Goal: Information Seeking & Learning: Learn about a topic

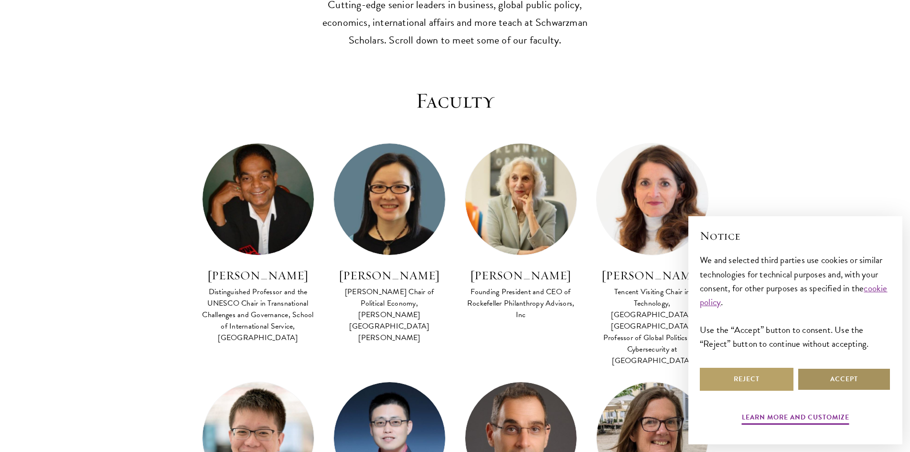
click at [828, 378] on button "Accept" at bounding box center [845, 379] width 94 height 23
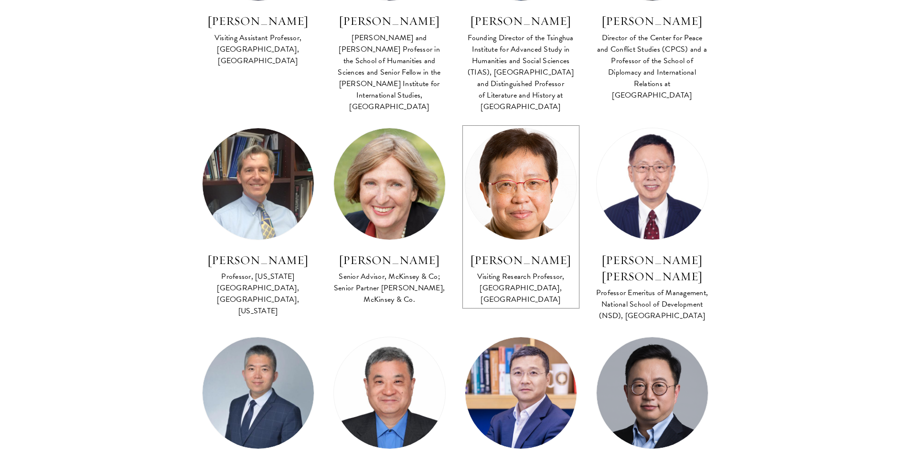
scroll to position [3346, 0]
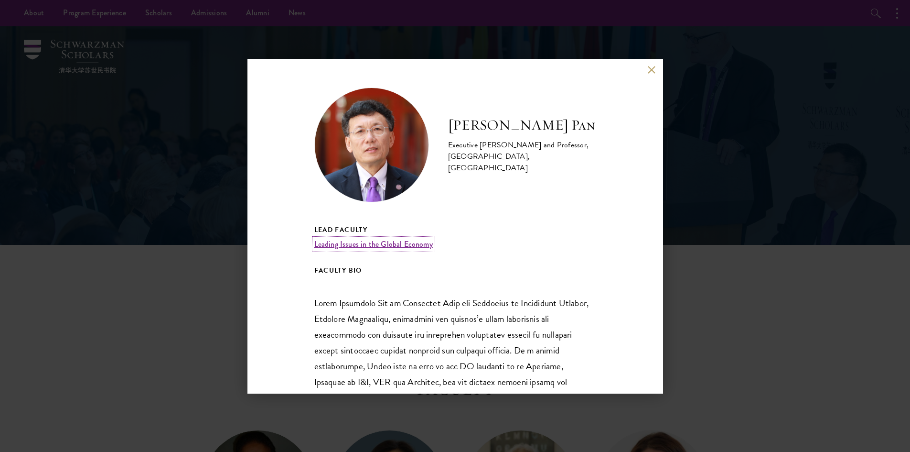
click at [413, 245] on link "Leading Issues in the Global Economy" at bounding box center [373, 243] width 119 height 11
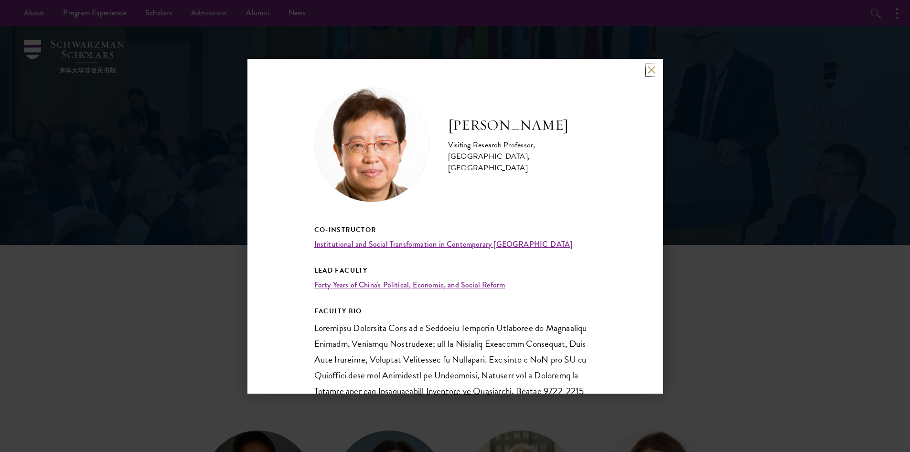
click at [649, 73] on button at bounding box center [652, 70] width 8 height 8
